Goal: Transaction & Acquisition: Subscribe to service/newsletter

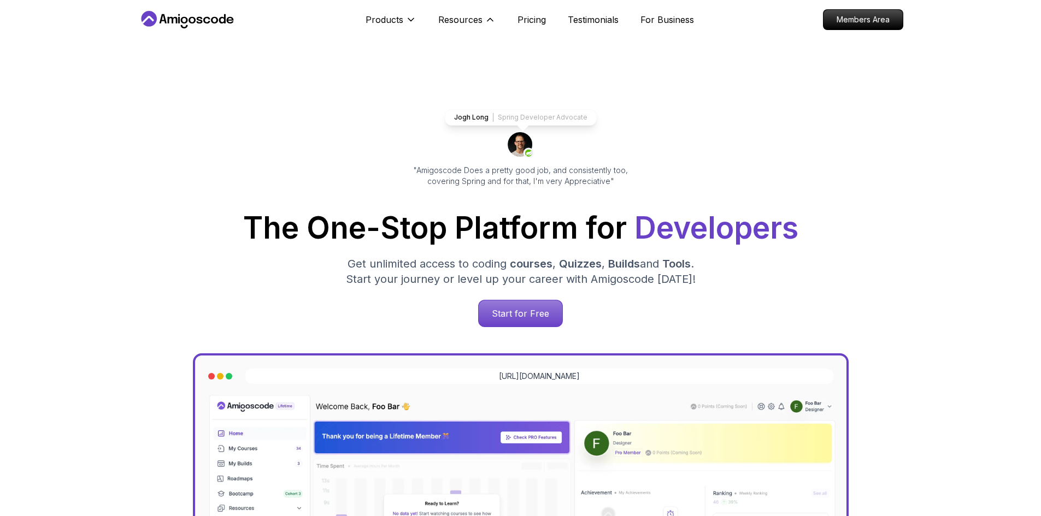
click at [78, 269] on div "Jogh Long Spring Developer Advocate "Amigoscode Does a pretty good job, and con…" at bounding box center [520, 446] width 1041 height 815
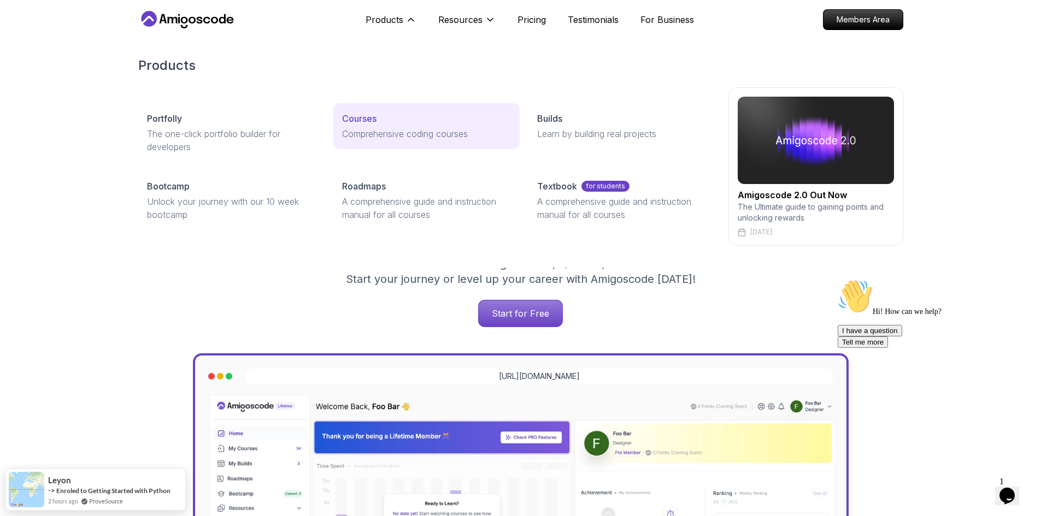
click at [368, 126] on link "Courses Comprehensive coding courses" at bounding box center [426, 126] width 186 height 46
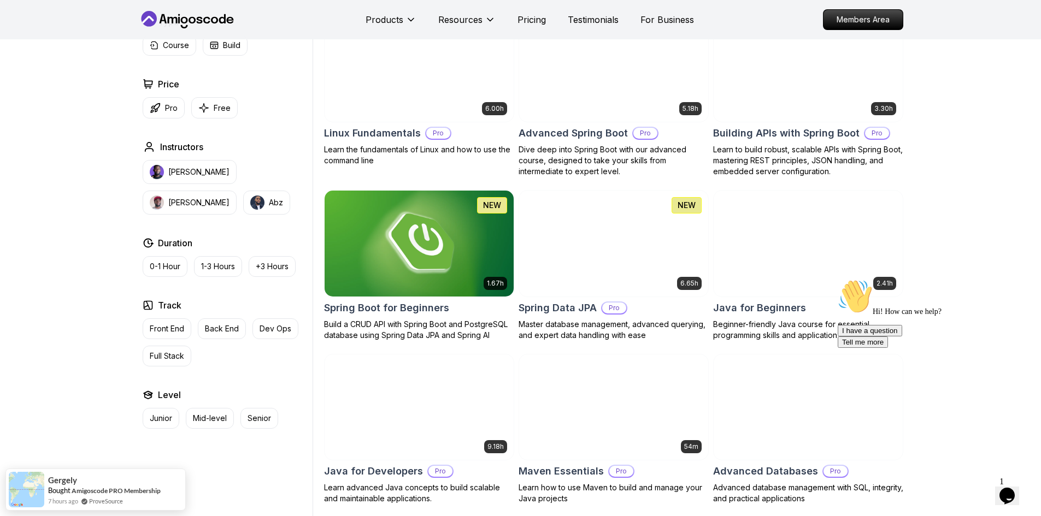
scroll to position [273, 0]
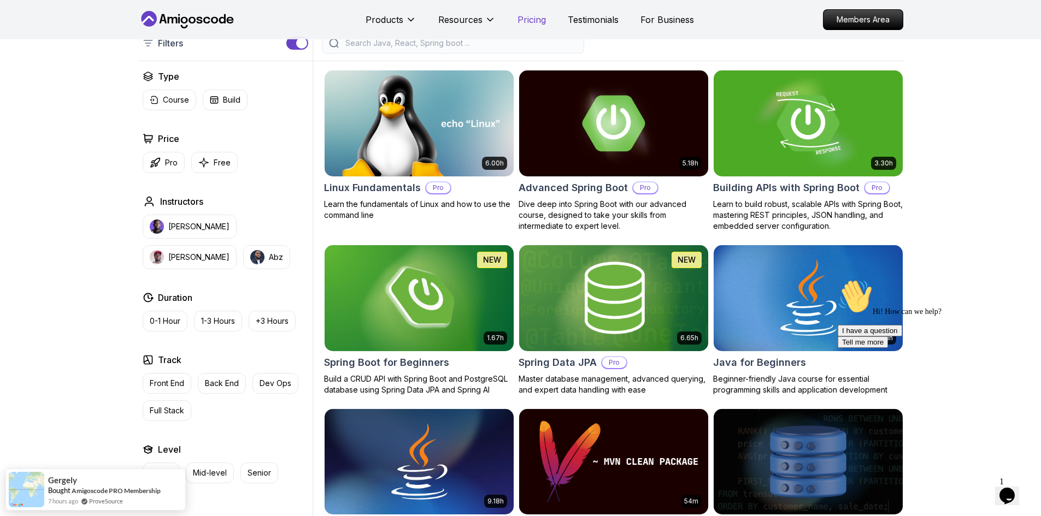
click at [537, 25] on p "Pricing" at bounding box center [531, 19] width 28 height 13
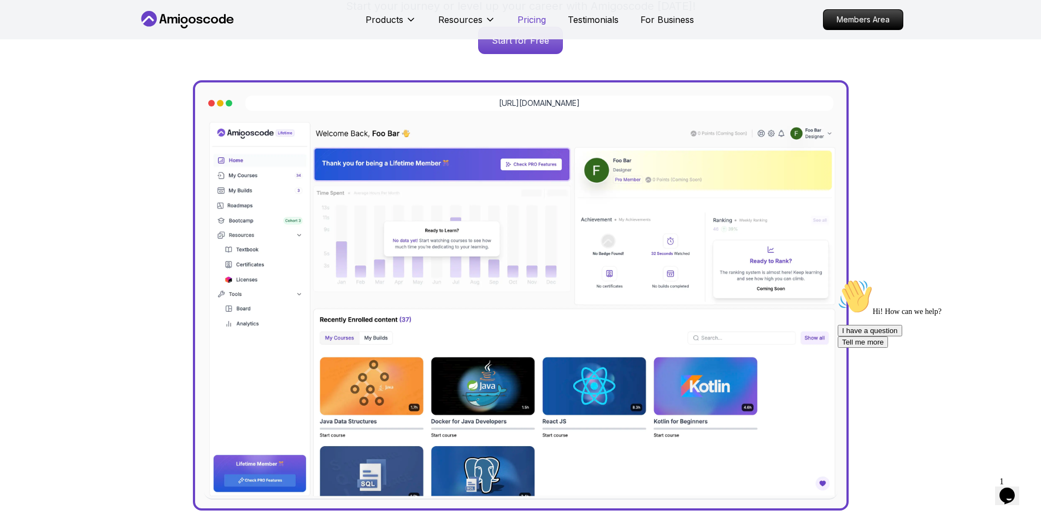
scroll to position [2369, 0]
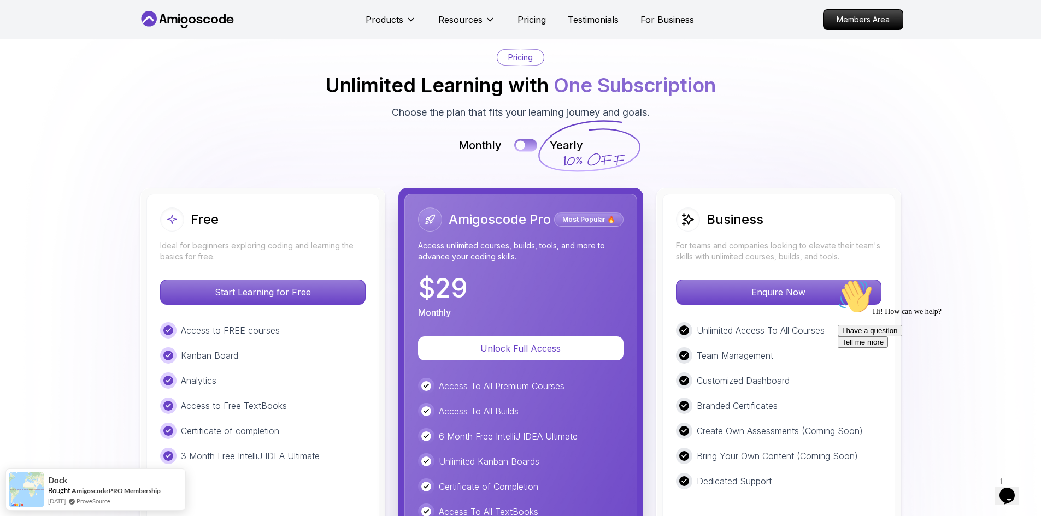
click at [520, 148] on div at bounding box center [520, 144] width 9 height 9
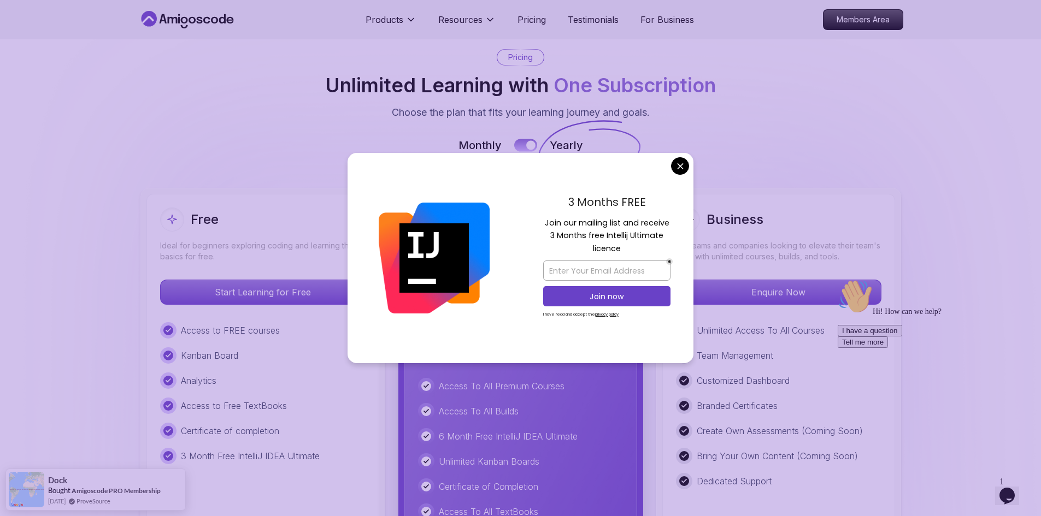
click at [525, 146] on button at bounding box center [525, 145] width 23 height 13
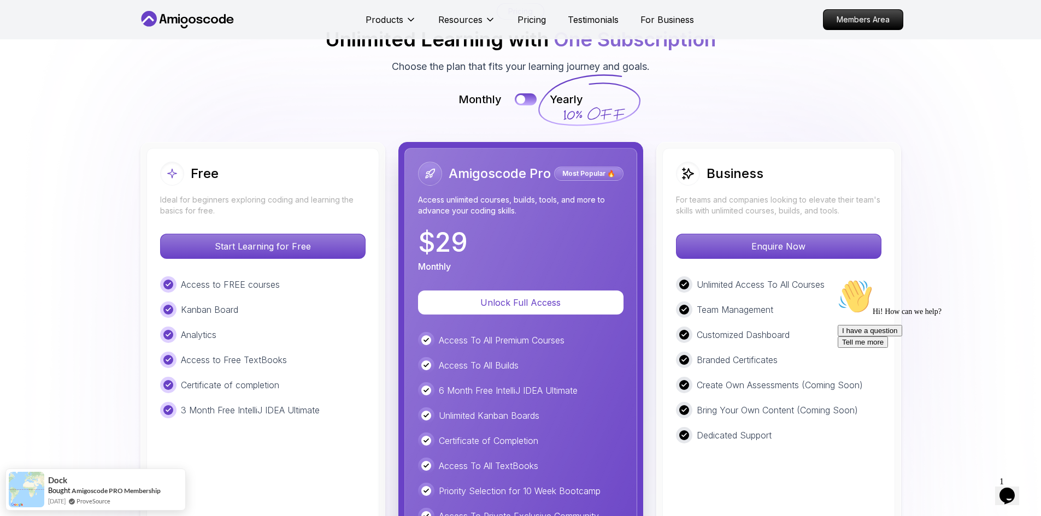
scroll to position [2478, 0]
